Goal: Go to known website: Go to known website

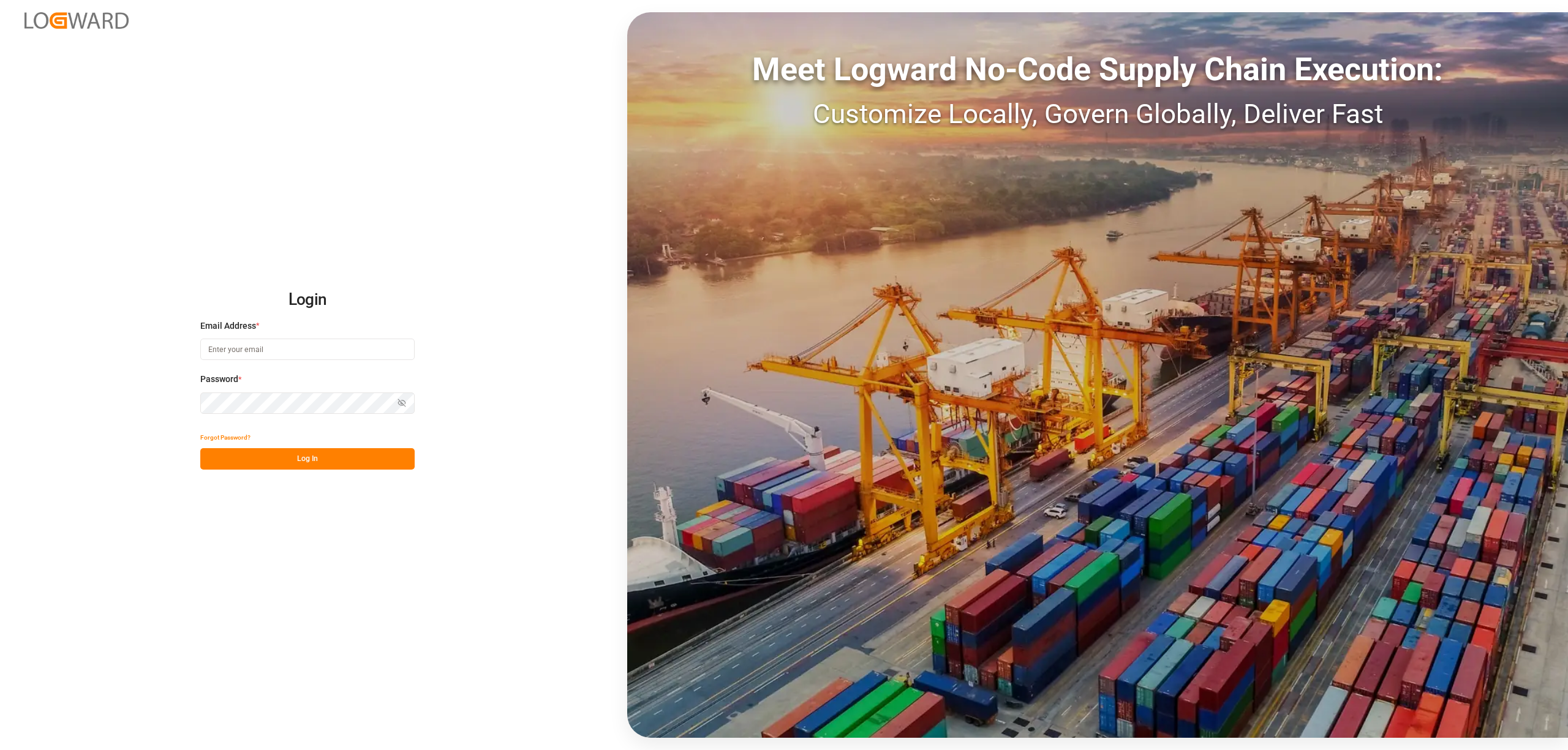
type input "[EMAIL_ADDRESS][PERSON_NAME][DOMAIN_NAME]"
click at [340, 454] on button "Log In" at bounding box center [307, 458] width 215 height 22
